Goal: Task Accomplishment & Management: Use online tool/utility

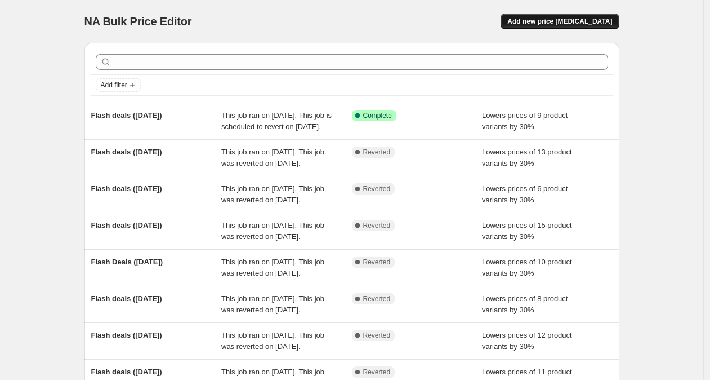
click at [599, 25] on span "Add new price [MEDICAL_DATA]" at bounding box center [559, 21] width 105 height 9
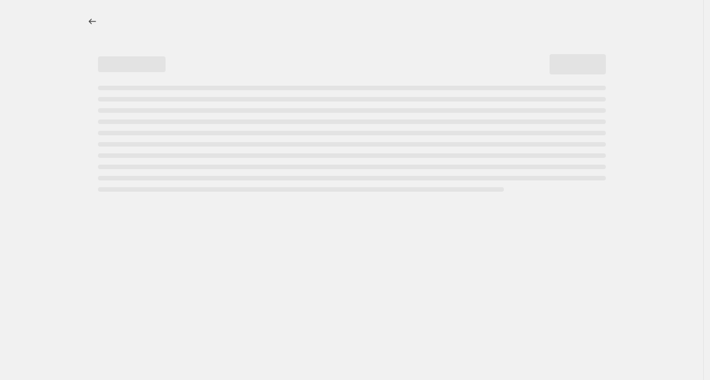
select select "percentage"
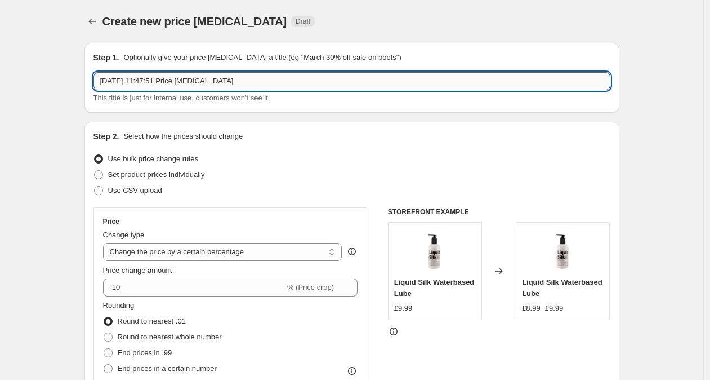
click at [250, 84] on input "[DATE] 11:47:51 Price [MEDICAL_DATA]" at bounding box center [351, 81] width 517 height 18
drag, startPoint x: 206, startPoint y: 84, endPoint x: 93, endPoint y: 81, distance: 112.1
click at [93, 81] on div "Step 1. Optionally give your price [MEDICAL_DATA] a title (eg "March 30% off sa…" at bounding box center [351, 78] width 535 height 70
type input "f"
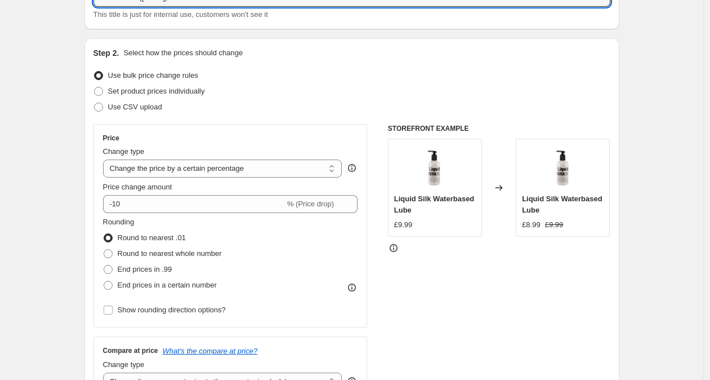
scroll to position [91, 0]
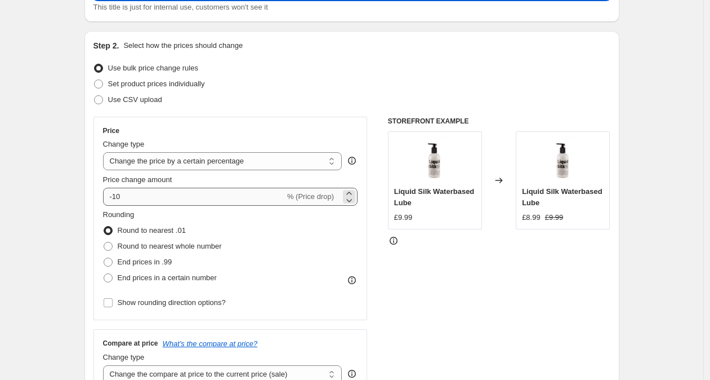
type input "Flash deals ([DATE])"
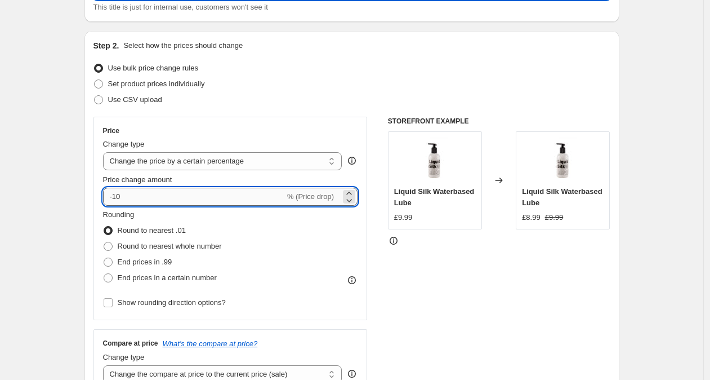
click at [120, 197] on input "-10" at bounding box center [194, 197] width 182 height 18
type input "-30"
click at [305, 59] on div "Step 2. Select how the prices should change Use bulk price change rules Set pro…" at bounding box center [351, 228] width 517 height 377
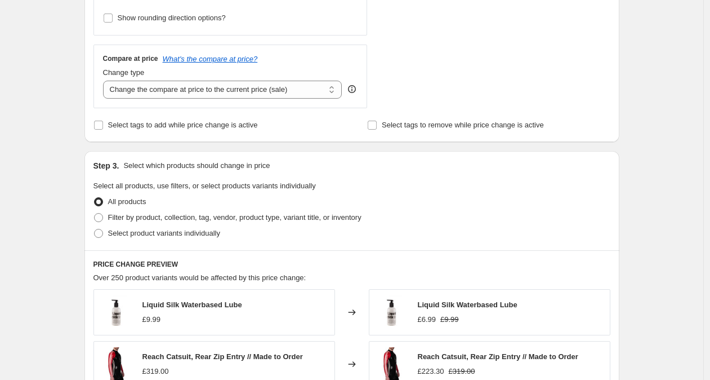
scroll to position [375, 0]
click at [147, 126] on span "Select tags to add while price change is active" at bounding box center [183, 125] width 150 height 8
click at [103, 126] on input "Select tags to add while price change is active" at bounding box center [98, 125] width 9 height 9
checkbox input "true"
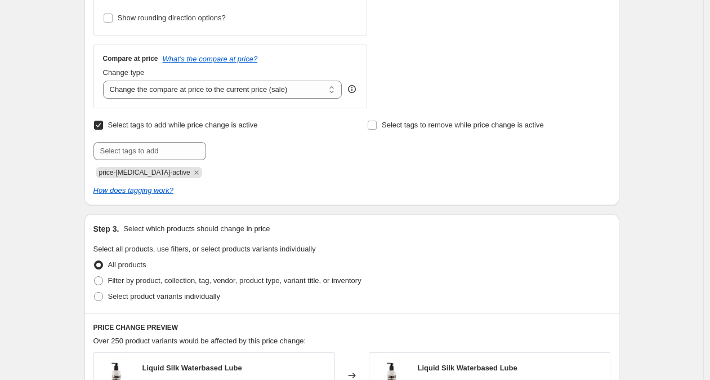
click at [191, 170] on icon "Remove price-change-job-active" at bounding box center [196, 172] width 10 height 10
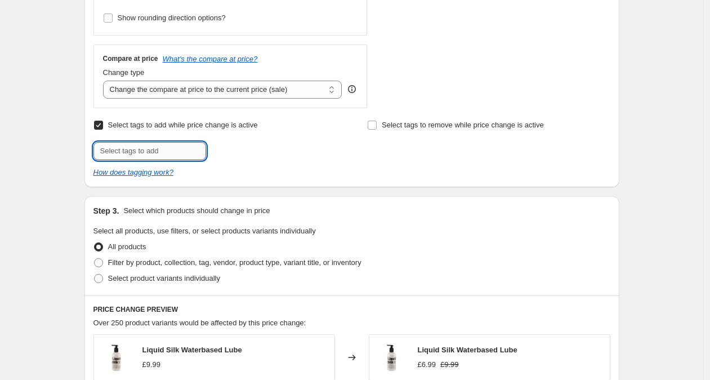
click at [179, 146] on input "text" at bounding box center [149, 151] width 113 height 18
type input "flash-deals"
click at [266, 150] on span "flash-deals" at bounding box center [247, 150] width 35 height 8
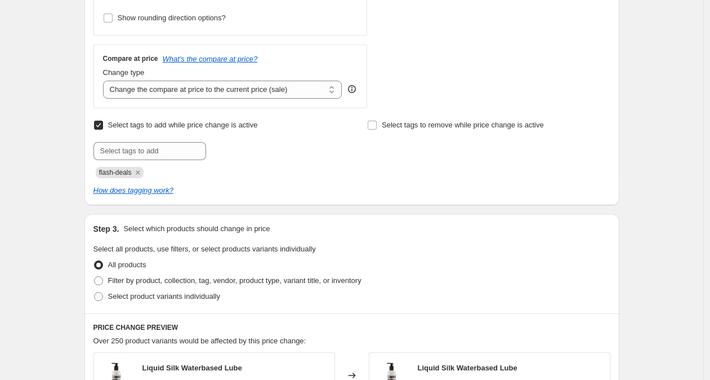
click at [316, 152] on div at bounding box center [214, 151] width 243 height 18
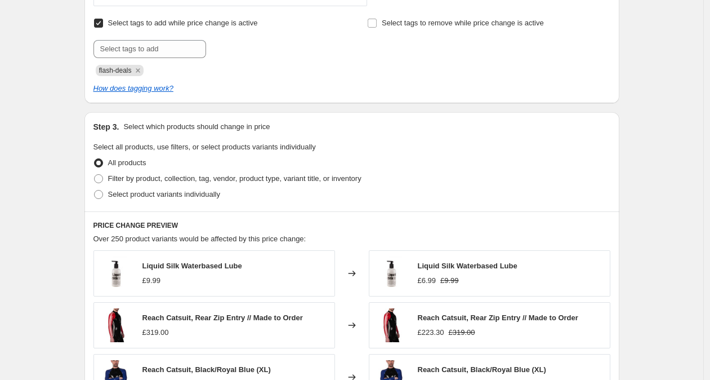
scroll to position [554, 0]
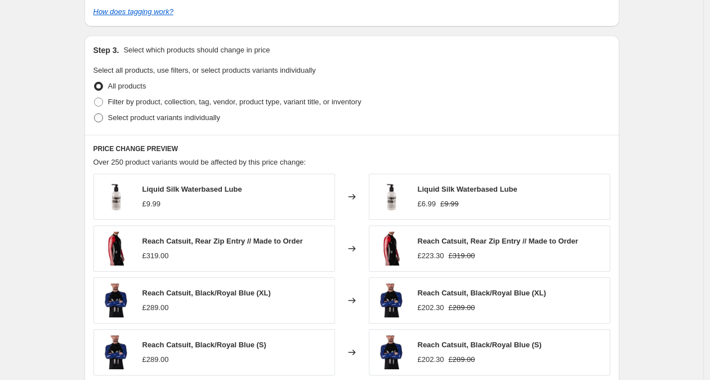
click at [185, 122] on span "Select product variants individually" at bounding box center [164, 117] width 112 height 11
click at [95, 114] on input "Select product variants individually" at bounding box center [94, 113] width 1 height 1
radio input "true"
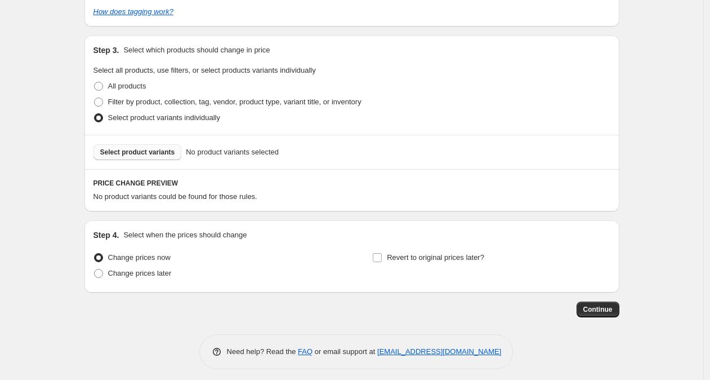
click at [164, 155] on span "Select product variants" at bounding box center [137, 152] width 75 height 9
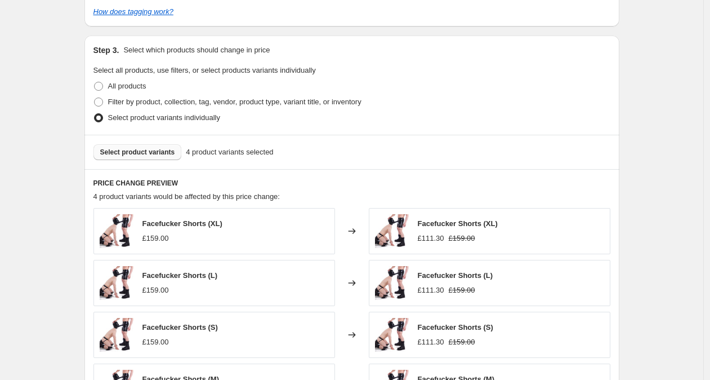
click at [172, 154] on span "Select product variants" at bounding box center [137, 152] width 75 height 9
click at [171, 156] on button "Select product variants" at bounding box center [137, 152] width 88 height 16
click at [121, 154] on span "Select product variants" at bounding box center [137, 152] width 75 height 9
click at [163, 151] on span "Select product variants" at bounding box center [137, 152] width 75 height 9
click at [145, 159] on button "Select product variants" at bounding box center [137, 152] width 88 height 16
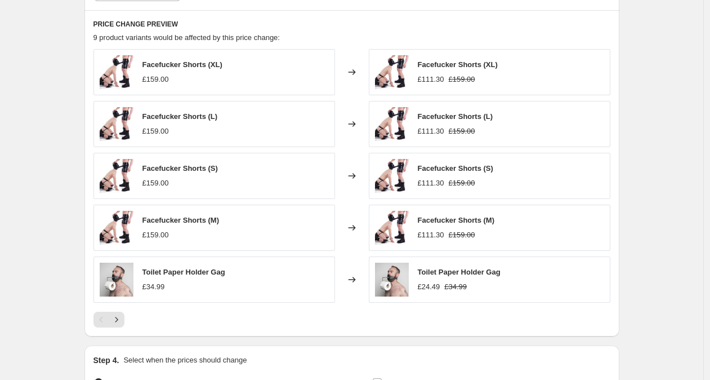
scroll to position [737, 0]
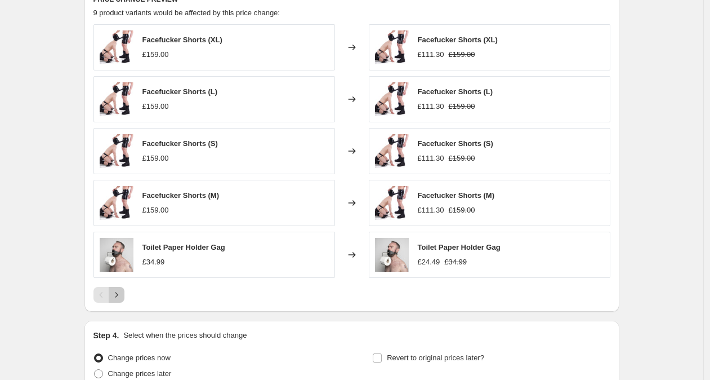
click at [117, 292] on icon "Next" at bounding box center [116, 294] width 11 height 11
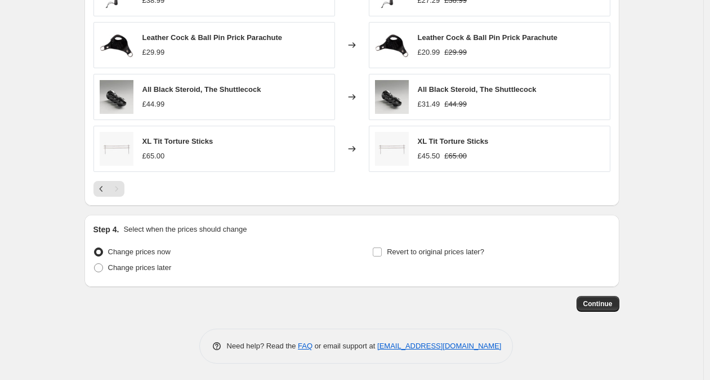
scroll to position [792, 0]
click at [163, 268] on span "Change prices later" at bounding box center [140, 266] width 64 height 8
click at [95, 263] on input "Change prices later" at bounding box center [94, 262] width 1 height 1
radio input "true"
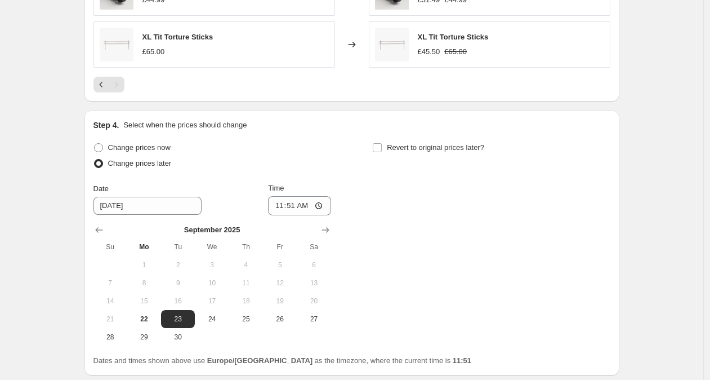
scroll to position [899, 0]
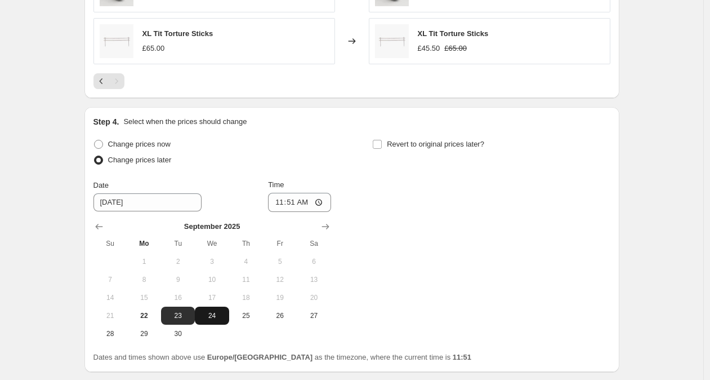
click at [213, 317] on span "24" at bounding box center [211, 315] width 25 height 9
type input "[DATE]"
click at [292, 204] on input "11:51" at bounding box center [299, 202] width 63 height 19
type input "10:00"
click at [319, 180] on div "Time" at bounding box center [299, 184] width 63 height 11
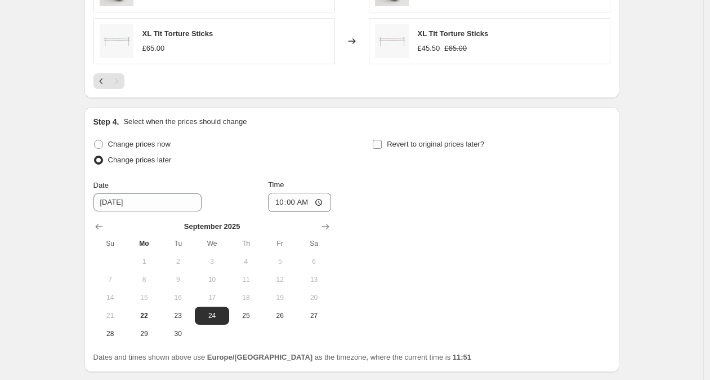
click at [382, 145] on span at bounding box center [377, 144] width 10 height 10
click at [382, 145] on input "Revert to original prices later?" at bounding box center [377, 144] width 9 height 9
checkbox input "true"
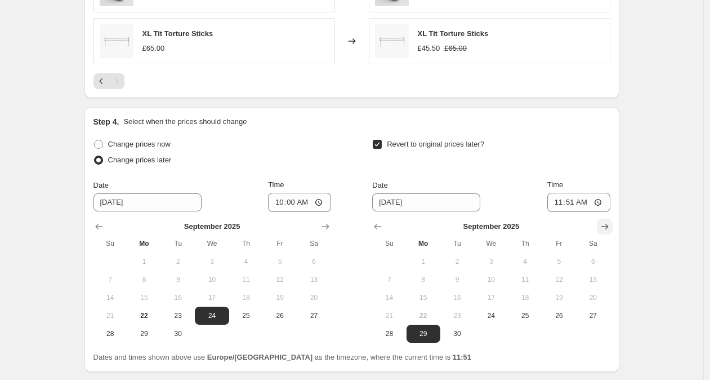
click at [606, 225] on icon "Show next month, October 2025" at bounding box center [604, 226] width 11 height 11
click at [492, 262] on span "1" at bounding box center [491, 261] width 25 height 9
type input "[DATE]"
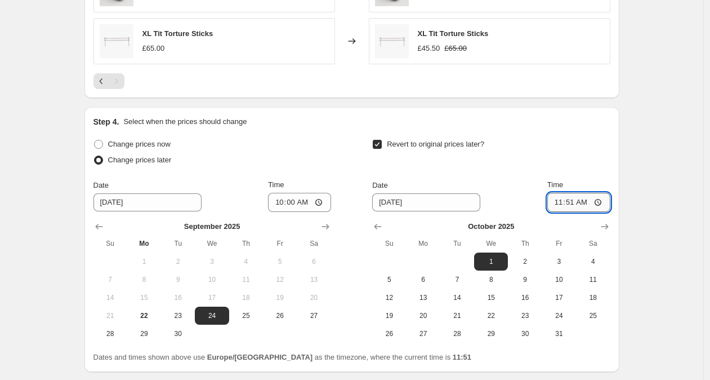
click at [571, 205] on input "11:51" at bounding box center [578, 202] width 63 height 19
type input "09:00"
click at [558, 157] on div "Revert to original prices later?" at bounding box center [491, 153] width 238 height 34
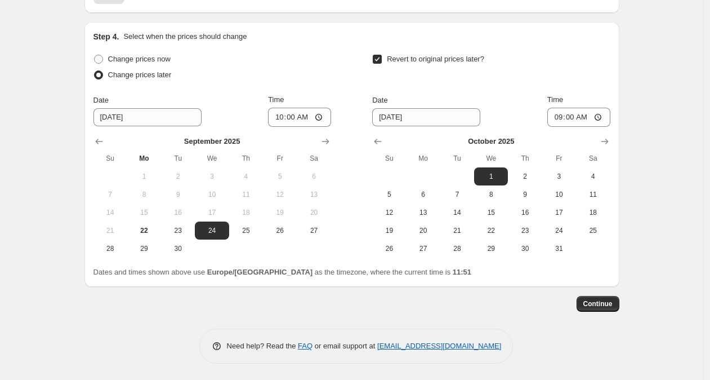
scroll to position [984, 0]
click at [613, 305] on span "Continue" at bounding box center [597, 302] width 29 height 9
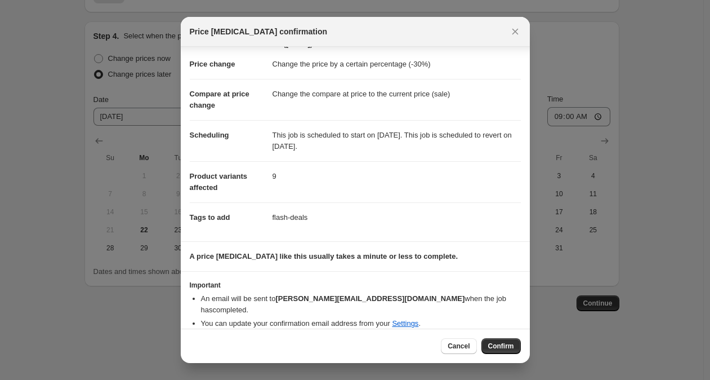
scroll to position [18, 0]
click at [497, 350] on span "Confirm" at bounding box center [501, 345] width 26 height 9
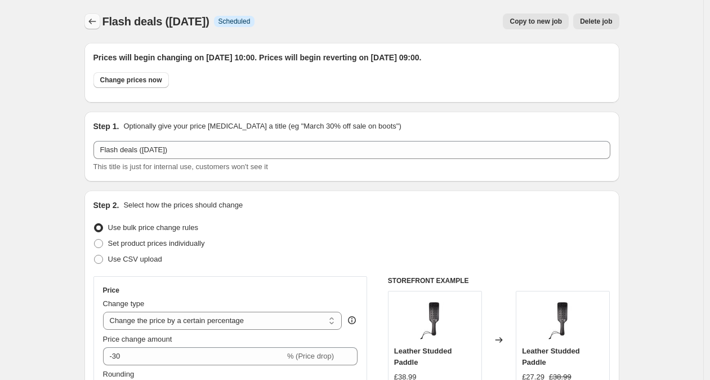
click at [92, 21] on icon "Price change jobs" at bounding box center [91, 22] width 7 height 6
